Goal: Information Seeking & Learning: Compare options

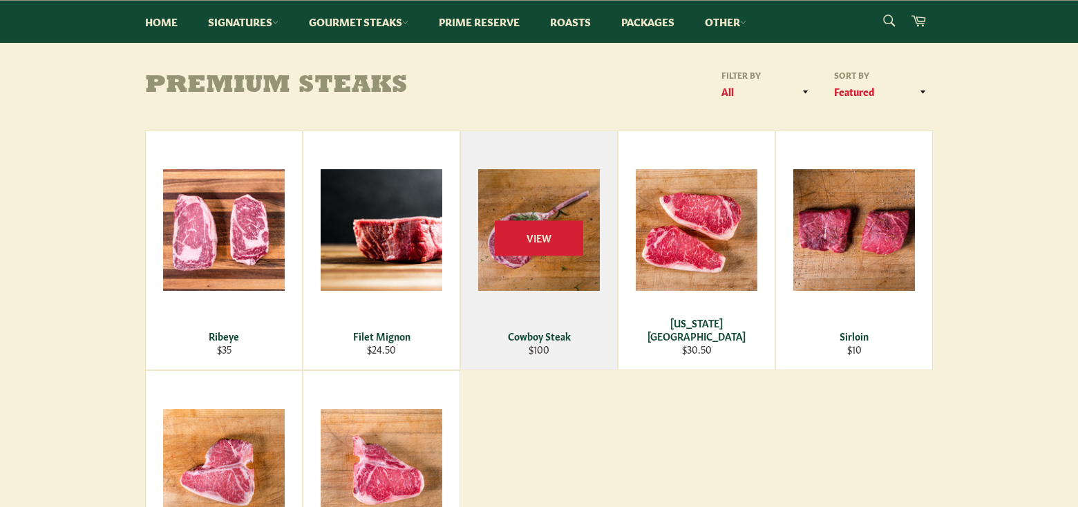
scroll to position [215, 0]
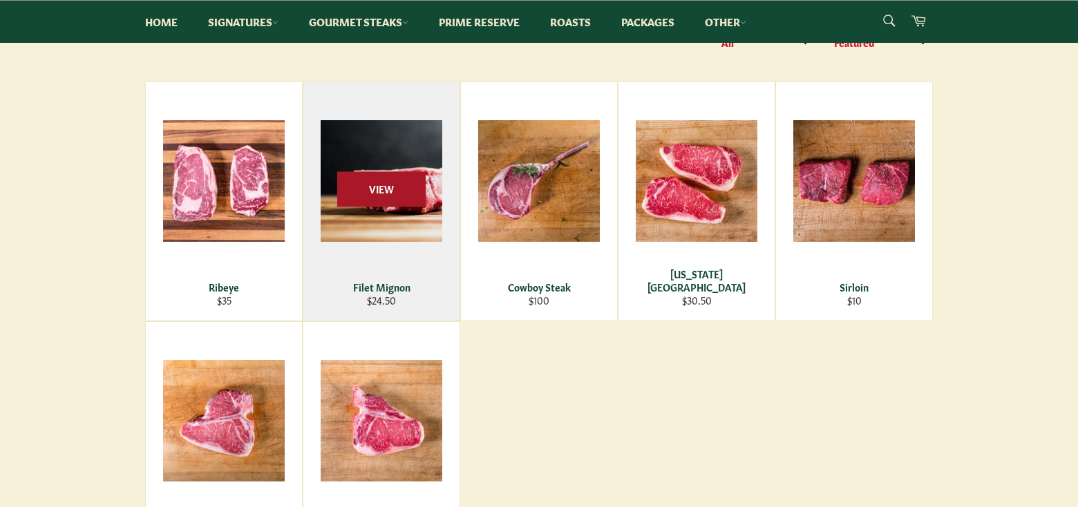
click at [393, 183] on span "View" at bounding box center [381, 188] width 88 height 35
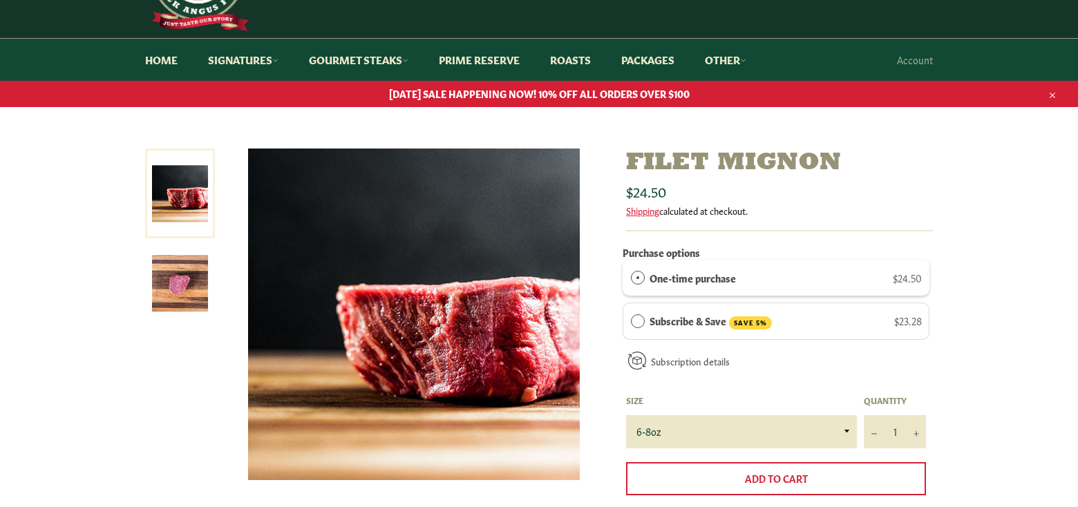
scroll to position [100, 0]
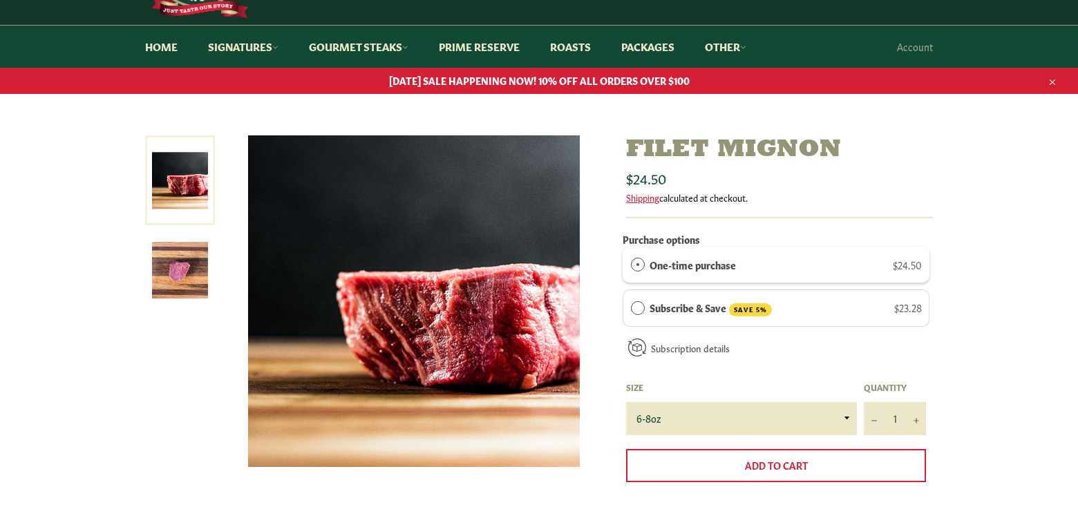
click at [190, 268] on img at bounding box center [180, 271] width 56 height 56
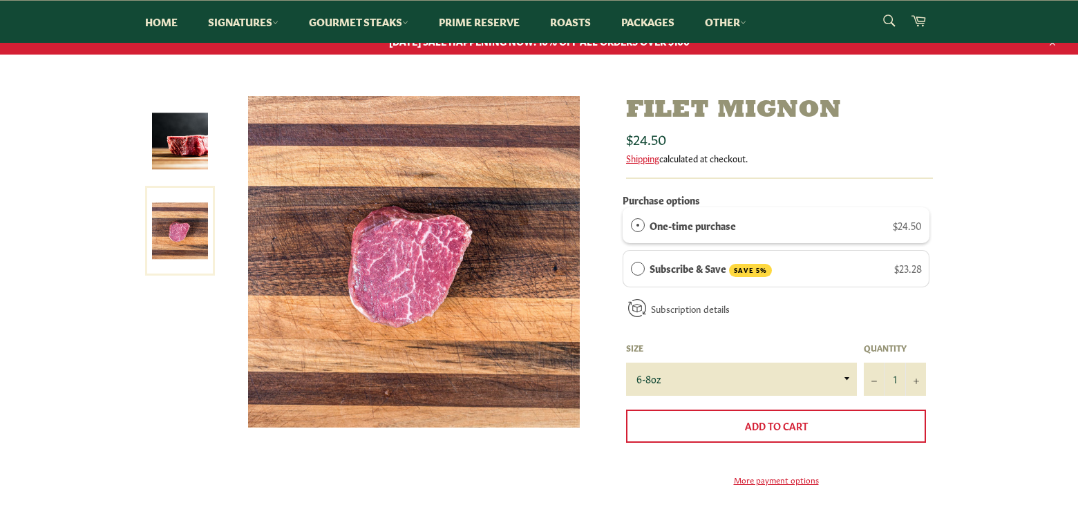
scroll to position [133, 0]
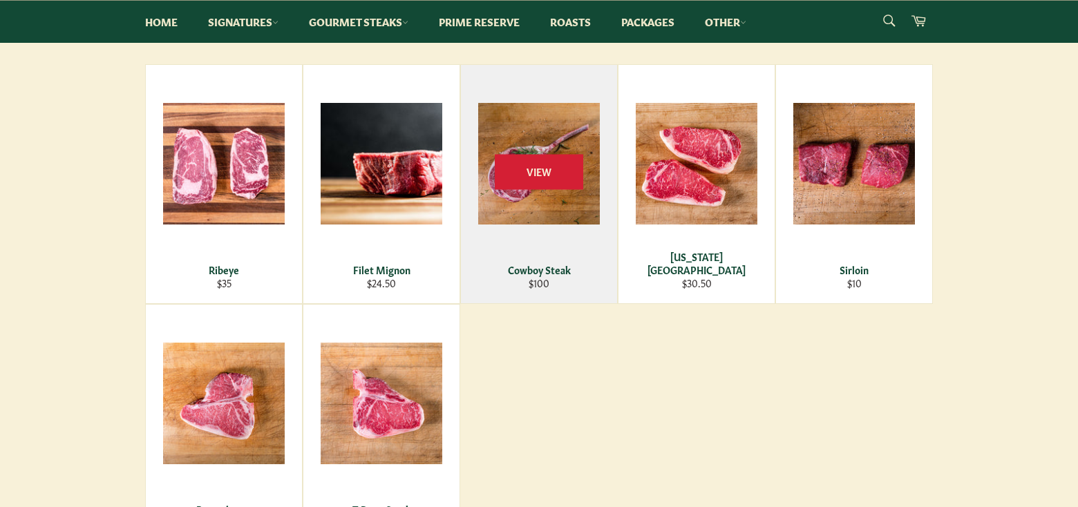
scroll to position [265, 0]
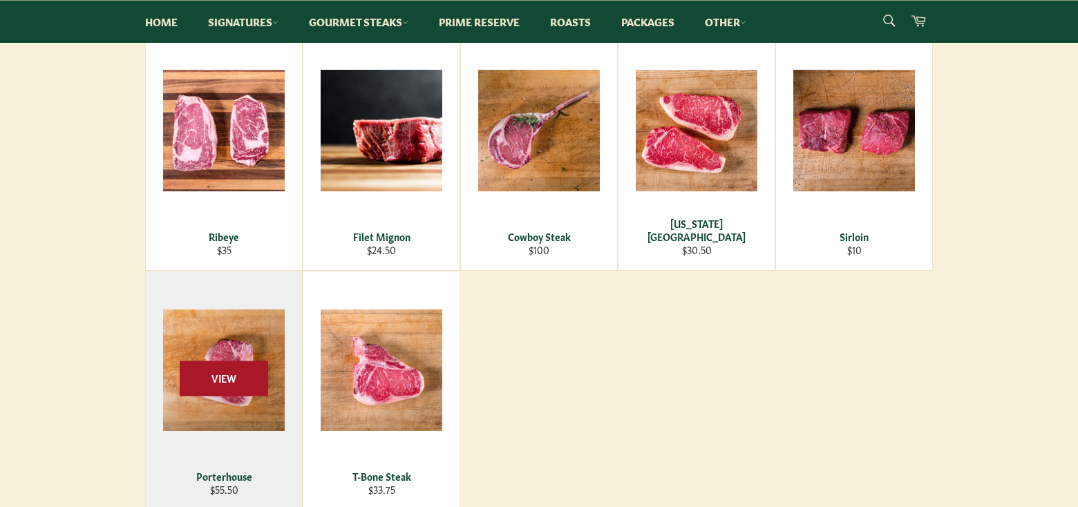
click at [229, 380] on span "View" at bounding box center [224, 378] width 88 height 35
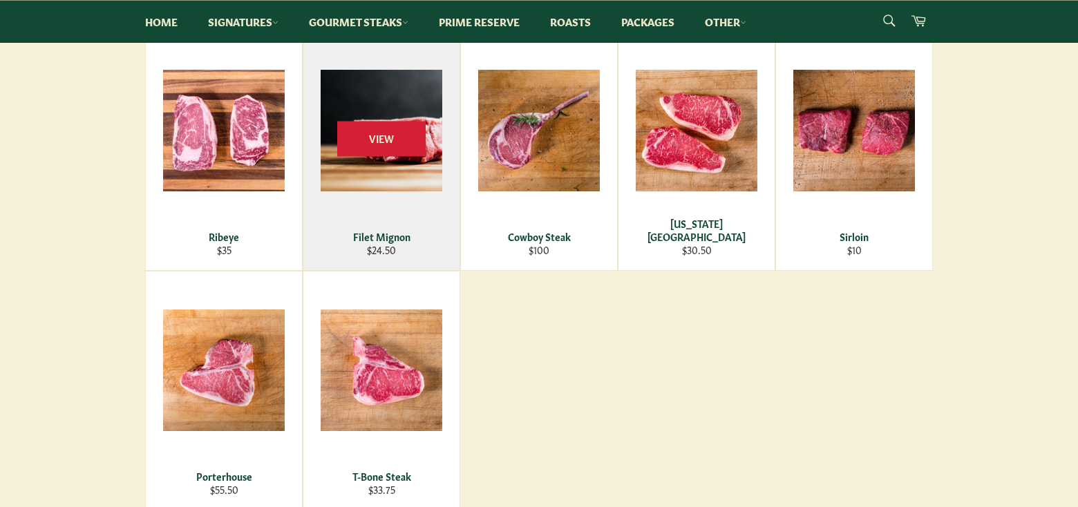
click at [375, 161] on div "View" at bounding box center [381, 151] width 156 height 238
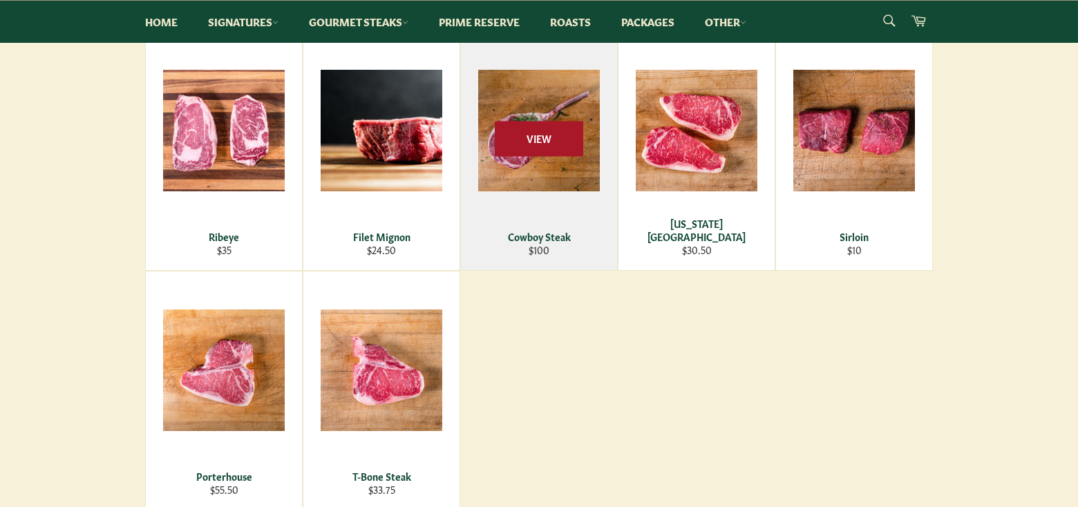
click at [527, 140] on span "View" at bounding box center [539, 138] width 88 height 35
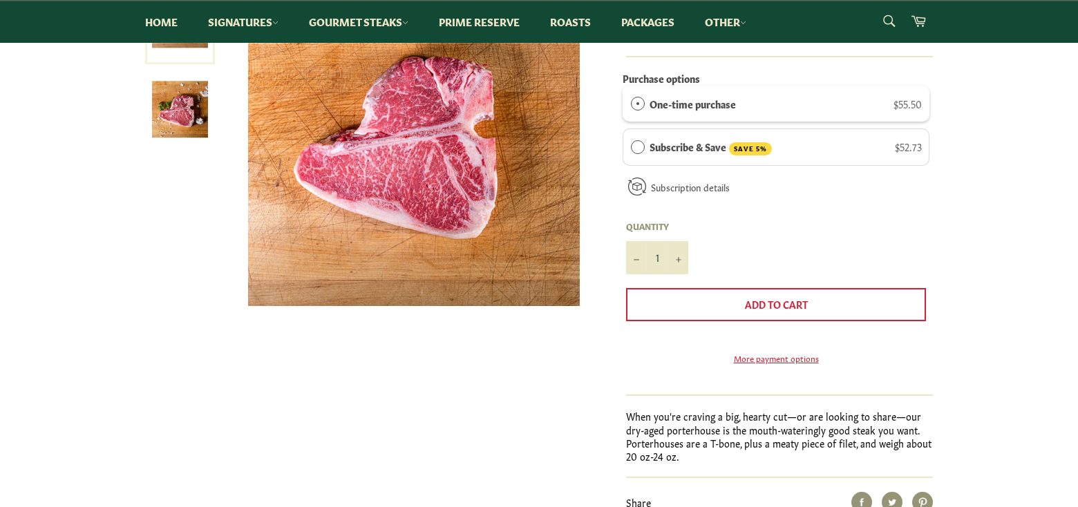
scroll to position [265, 0]
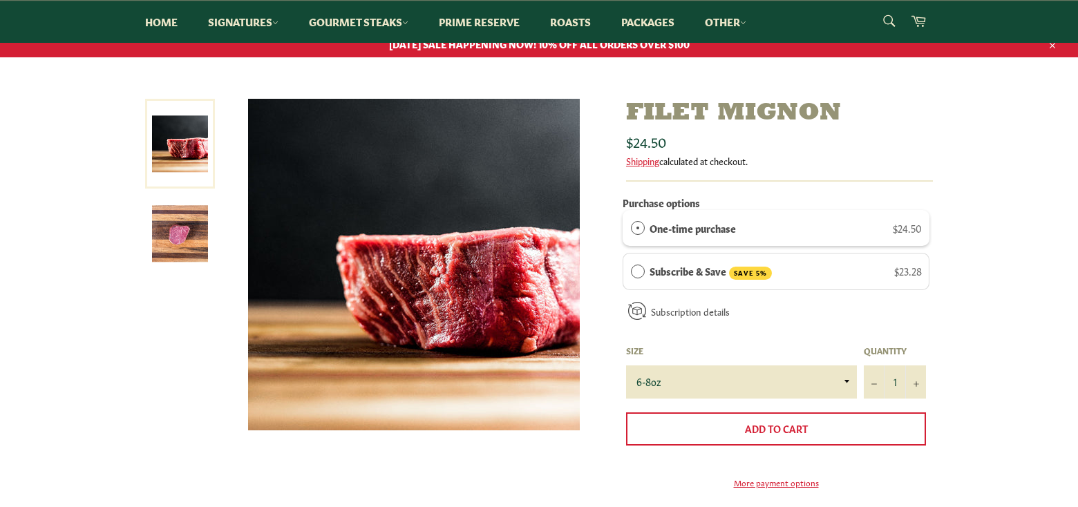
scroll to position [133, 0]
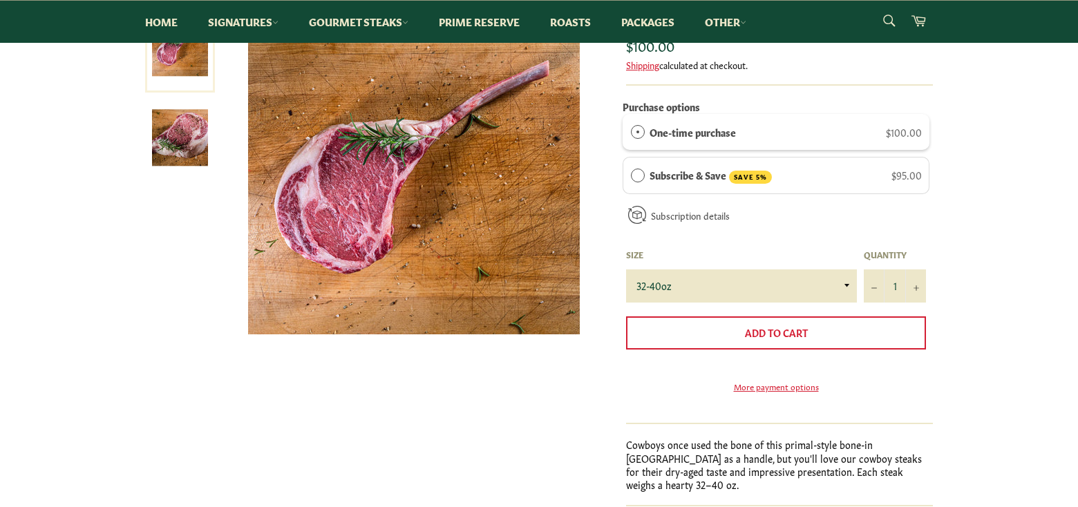
scroll to position [199, 0]
